Goal: Task Accomplishment & Management: Manage account settings

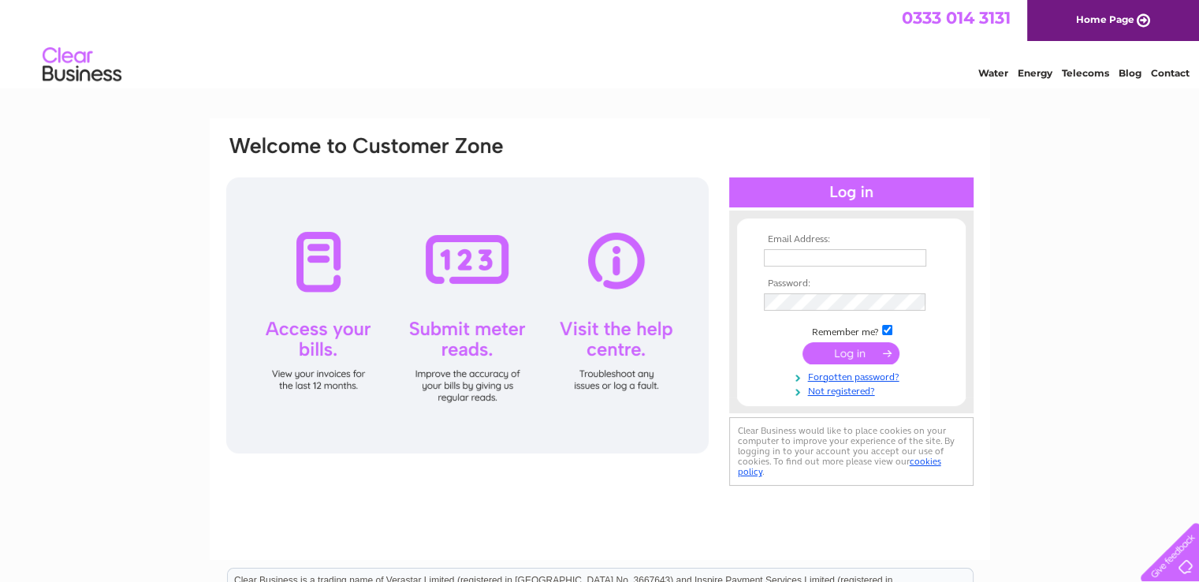
type input "[EMAIL_ADDRESS][DOMAIN_NAME]"
click at [855, 347] on input "submit" at bounding box center [851, 353] width 97 height 22
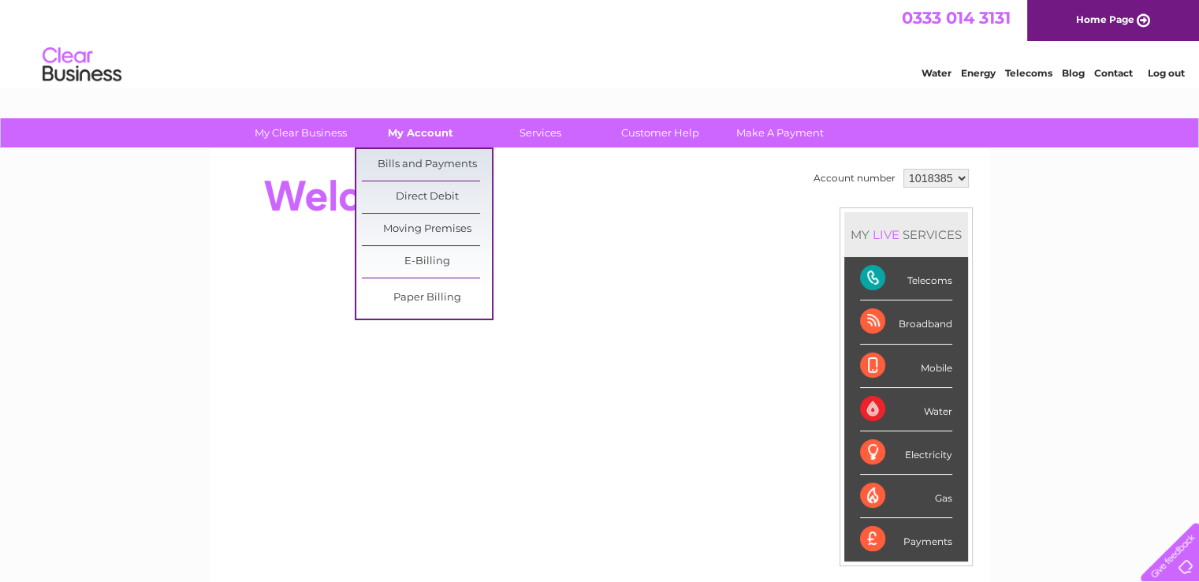
click at [413, 133] on link "My Account" at bounding box center [421, 132] width 130 height 29
click at [411, 154] on link "Bills and Payments" at bounding box center [427, 165] width 130 height 32
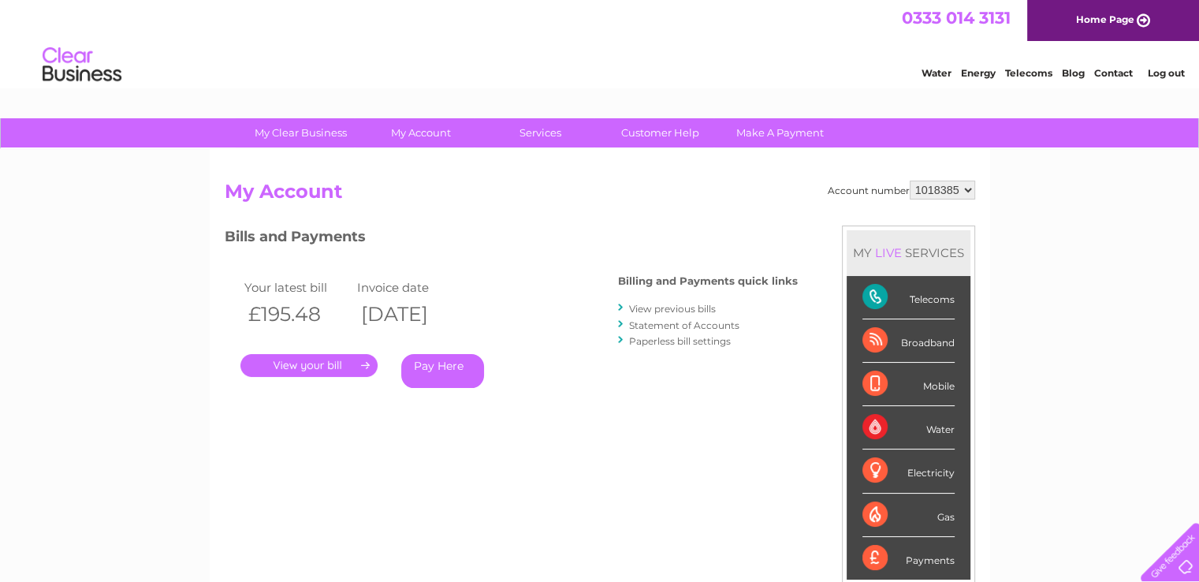
click at [321, 356] on link "." at bounding box center [308, 365] width 137 height 23
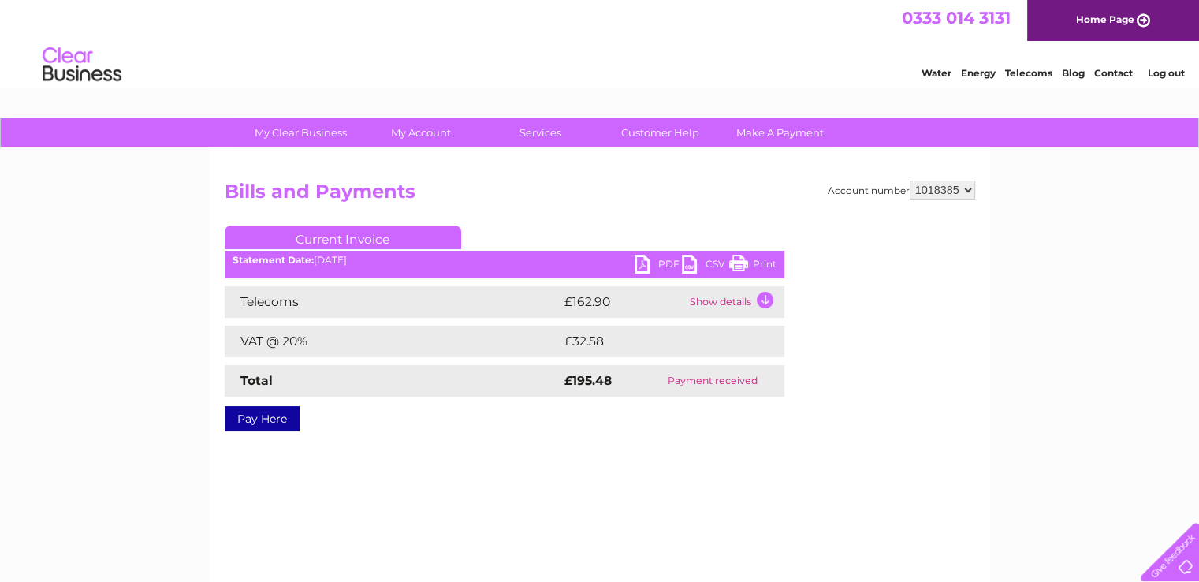
click at [658, 259] on link "PDF" at bounding box center [658, 266] width 47 height 23
